Goal: Information Seeking & Learning: Find specific fact

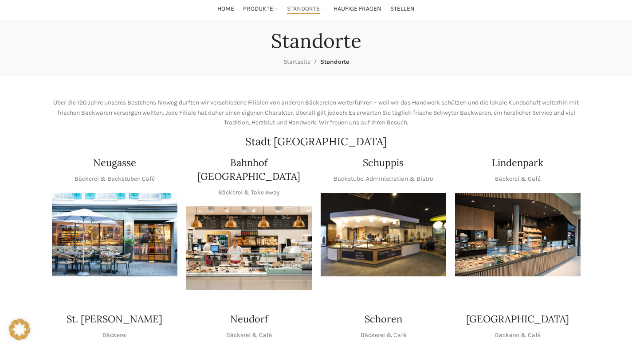
scroll to position [176, 0]
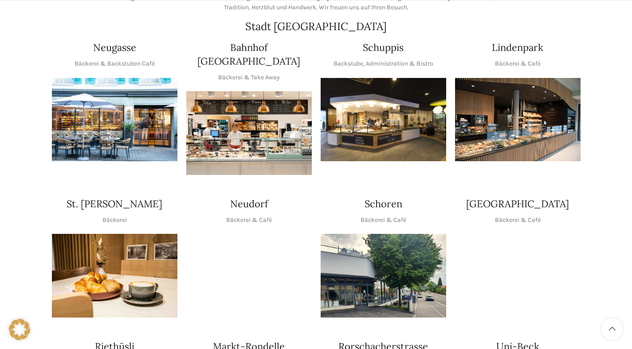
click at [282, 273] on img "1 / 1" at bounding box center [248, 276] width 125 height 84
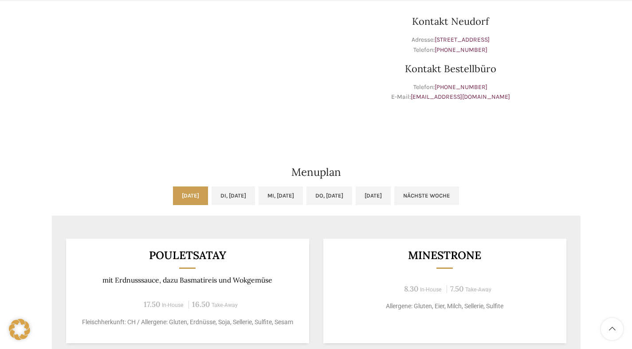
scroll to position [374, 0]
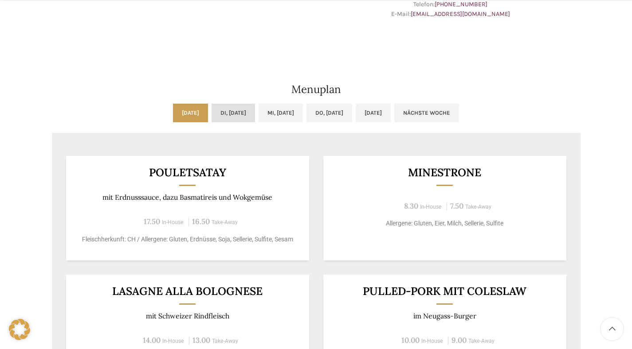
click at [216, 110] on link "Di, [DATE]" at bounding box center [232, 113] width 43 height 19
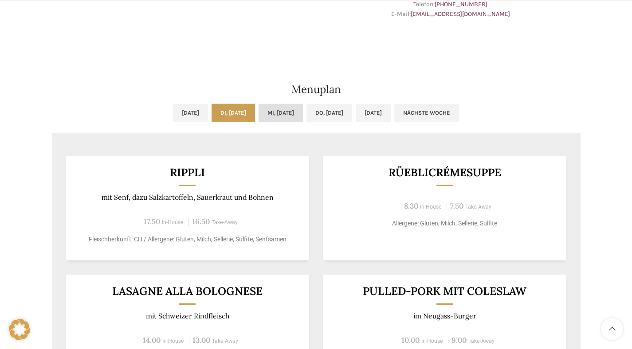
click at [281, 117] on link "Mi, [DATE]" at bounding box center [280, 113] width 44 height 19
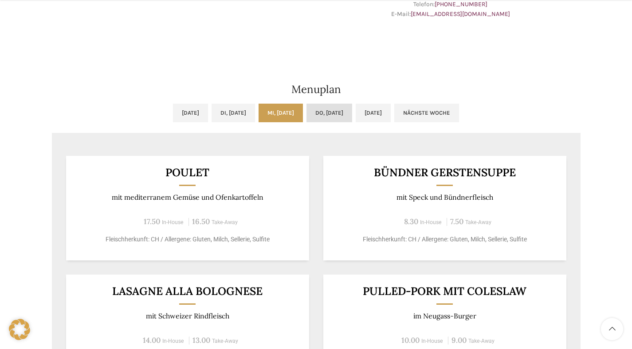
click at [346, 116] on link "Do, [DATE]" at bounding box center [329, 113] width 46 height 19
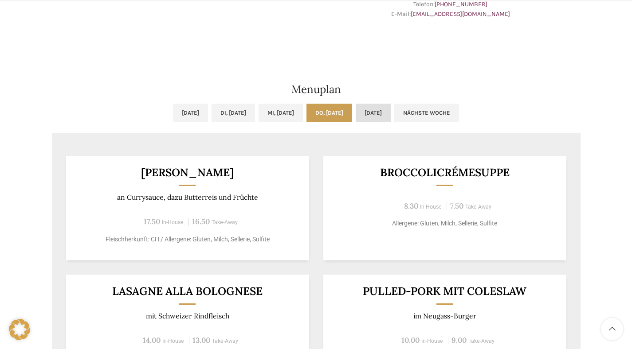
click at [390, 109] on link "[DATE]" at bounding box center [372, 113] width 35 height 19
